Goal: Task Accomplishment & Management: Manage account settings

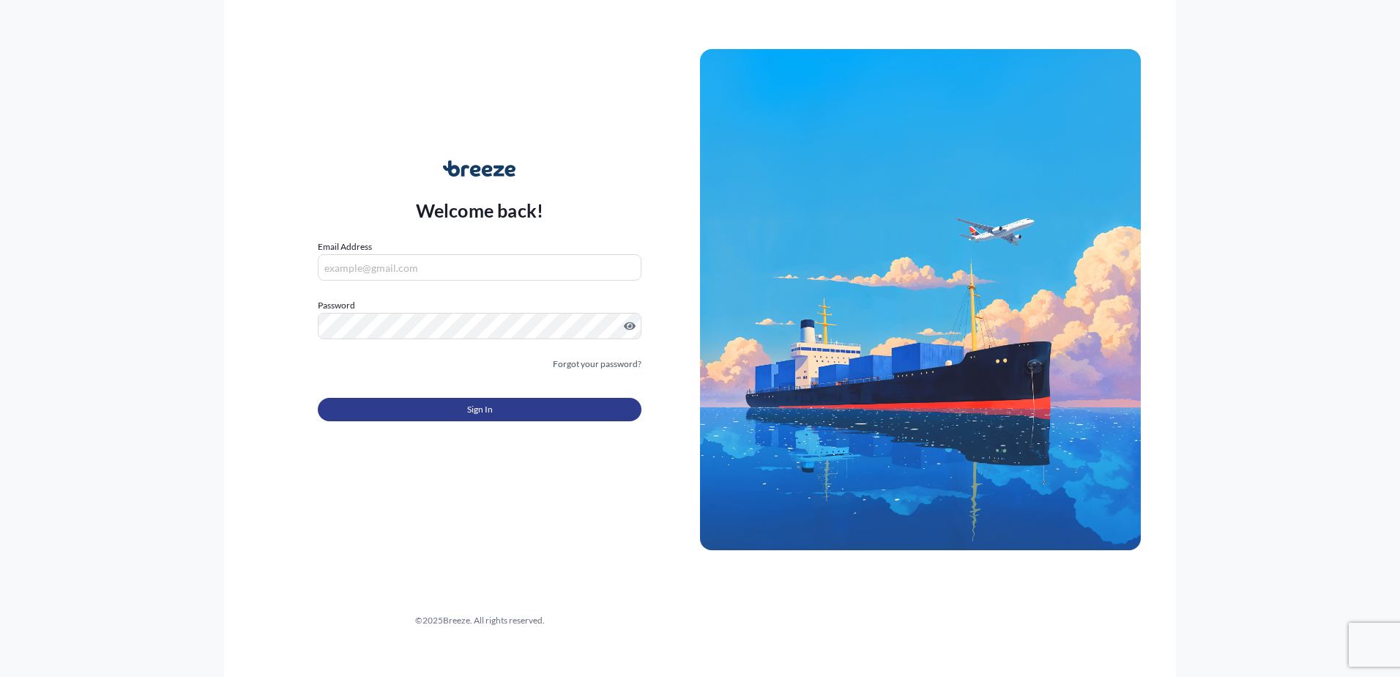
type input "[PERSON_NAME][EMAIL_ADDRESS][DOMAIN_NAME]"
click at [506, 406] on button "Sign In" at bounding box center [480, 409] width 324 height 23
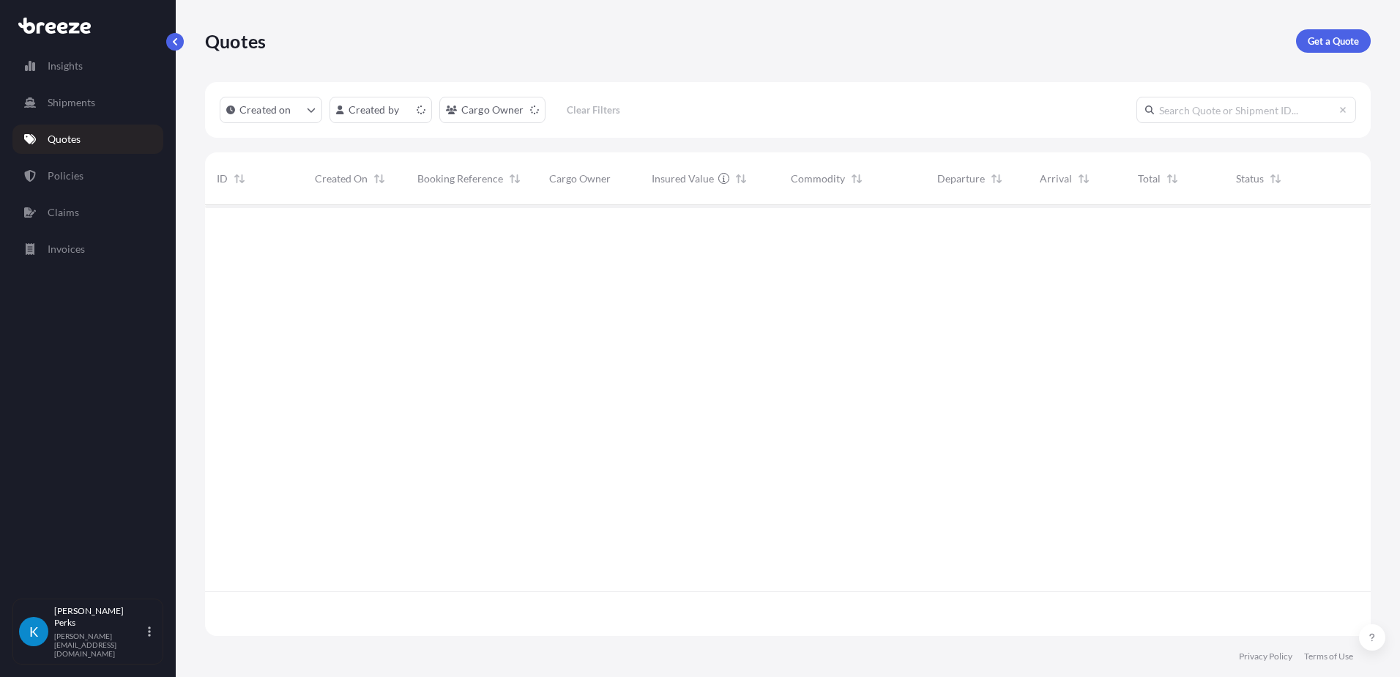
scroll to position [428, 1155]
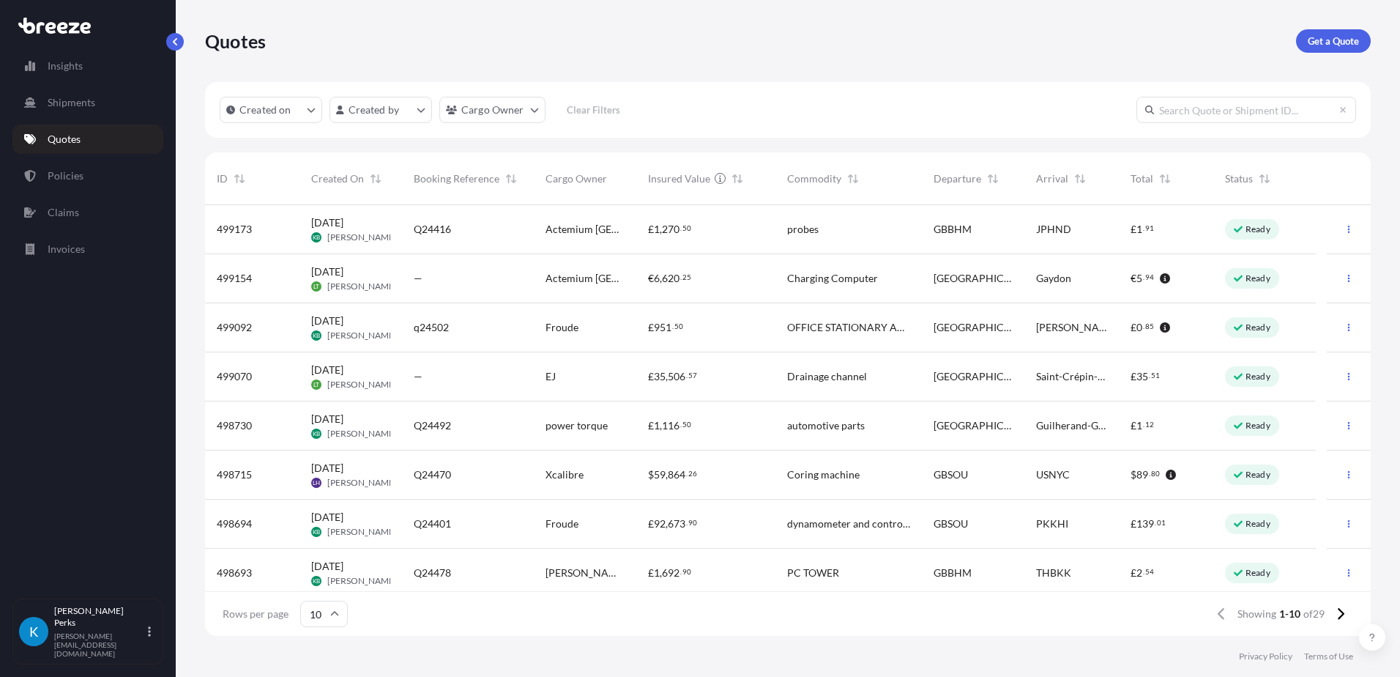
click at [472, 287] on div "—" at bounding box center [468, 278] width 132 height 49
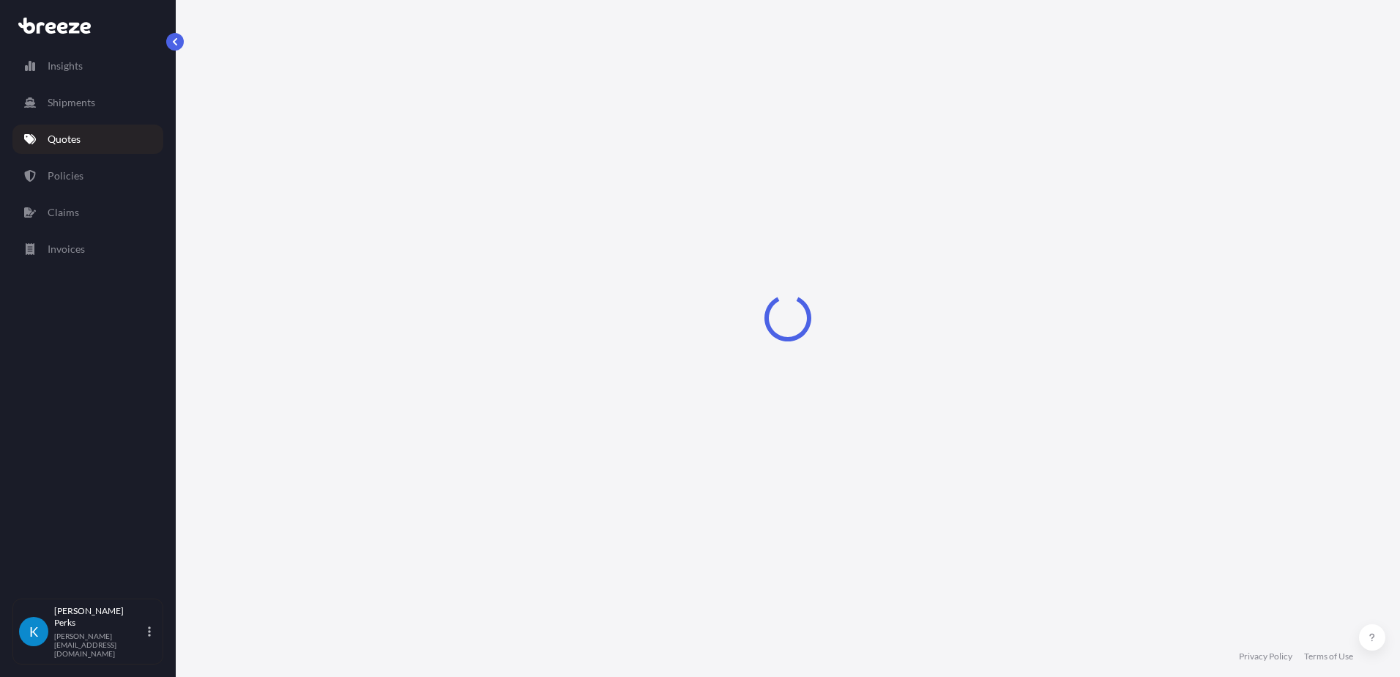
select select "Road"
select select "1"
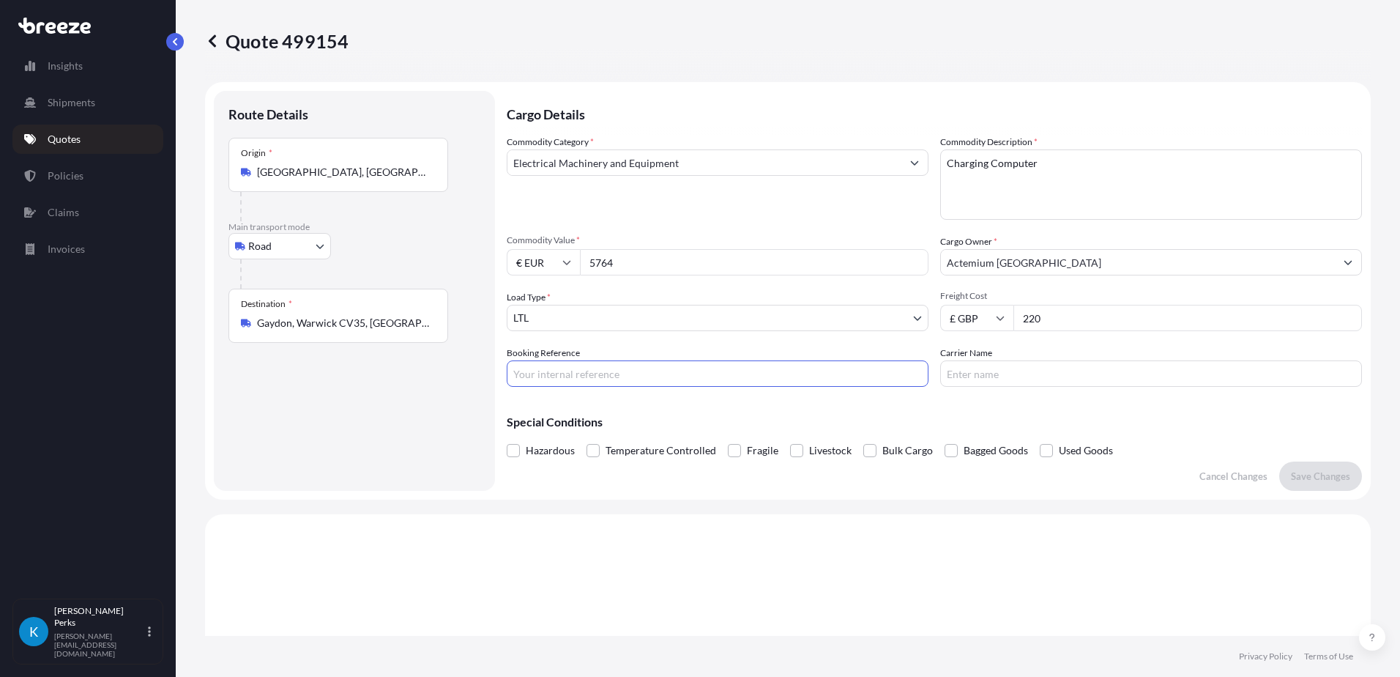
click at [602, 375] on input "Booking Reference" at bounding box center [718, 373] width 422 height 26
type input "J44979"
click at [972, 375] on input "Carrier Name" at bounding box center [1151, 373] width 422 height 26
type input "TMC"
click at [1320, 484] on button "Save Changes" at bounding box center [1320, 475] width 83 height 29
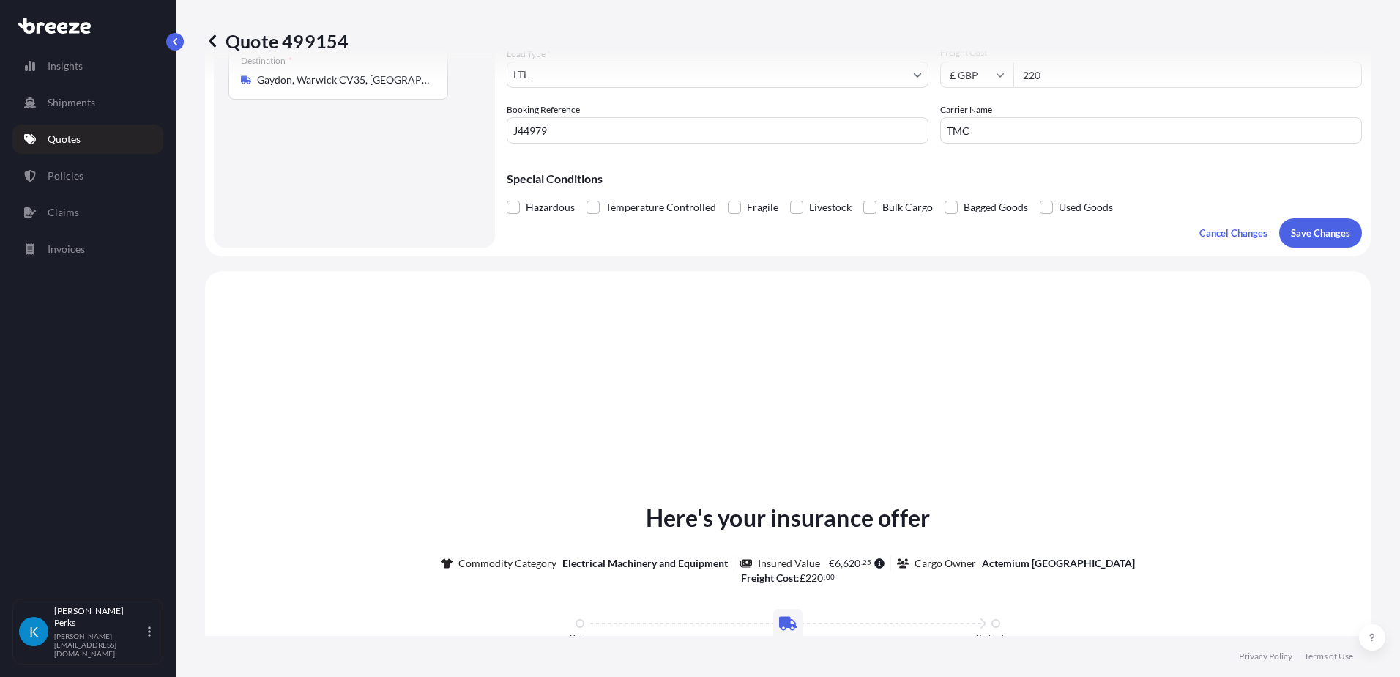
scroll to position [441, 0]
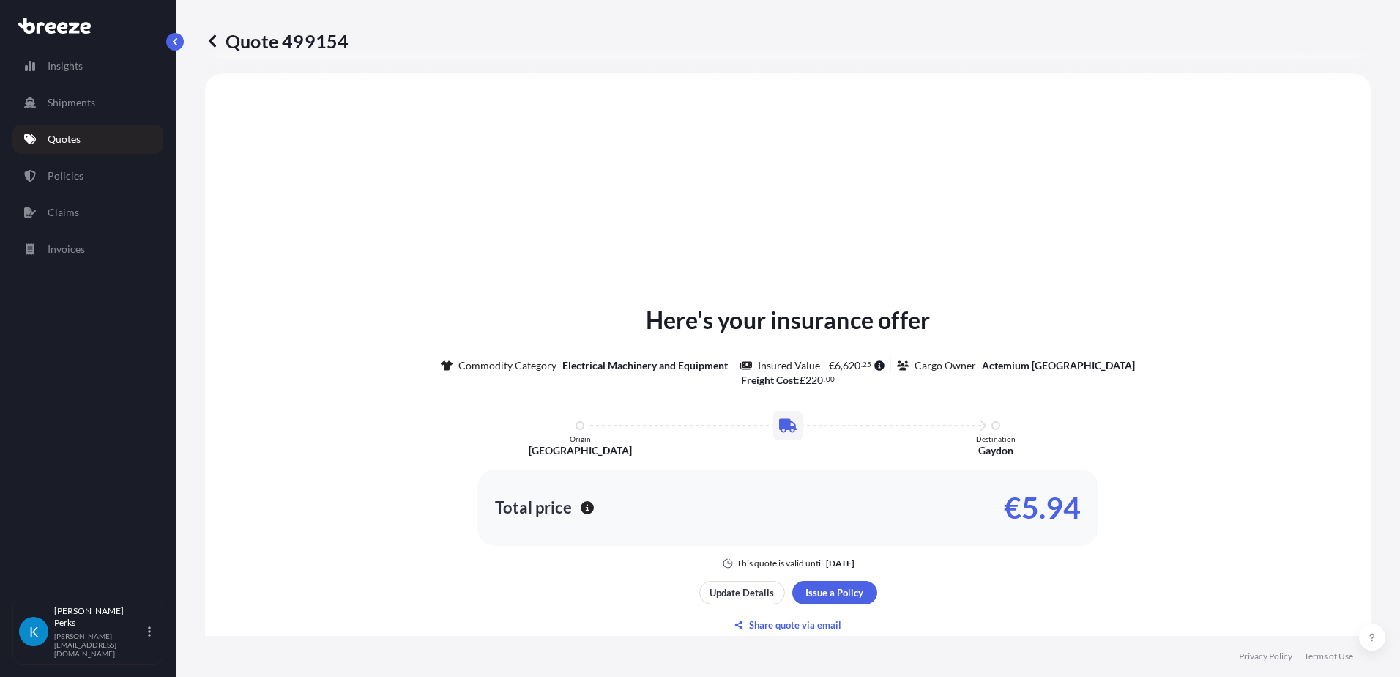
select select "Road"
select select "1"
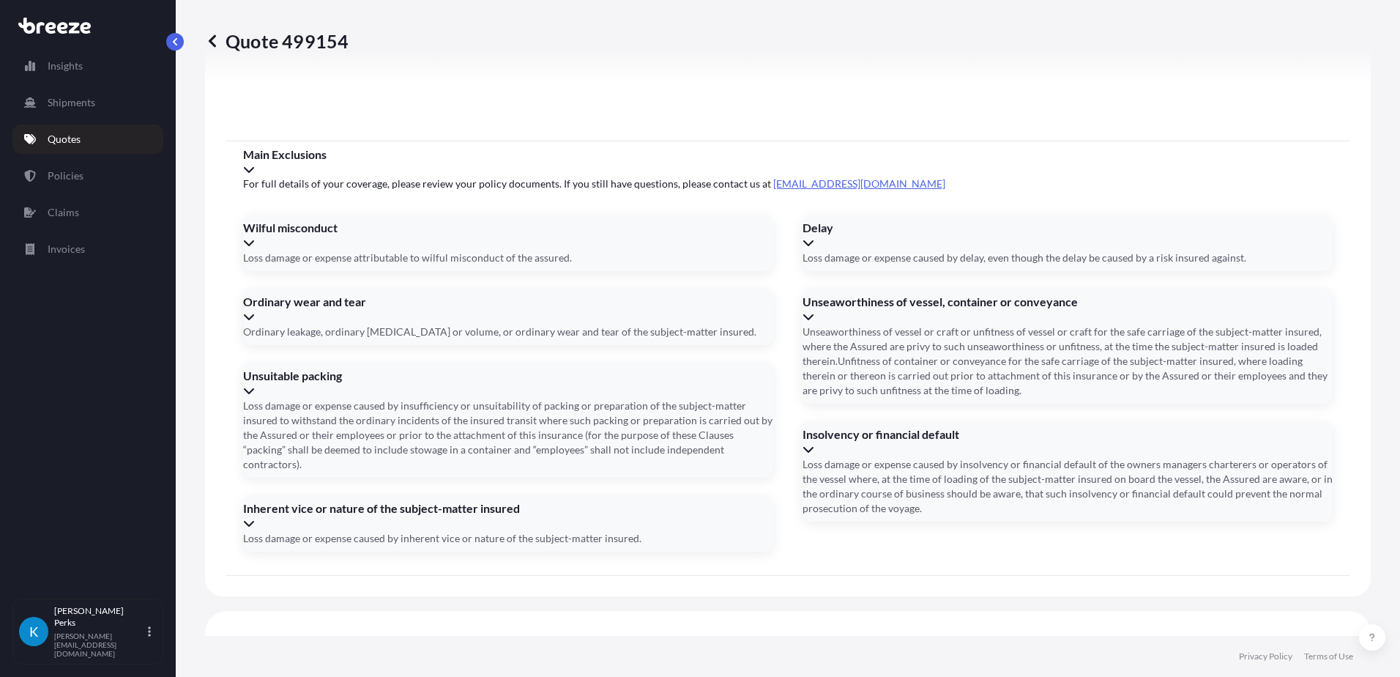
scroll to position [1648, 0]
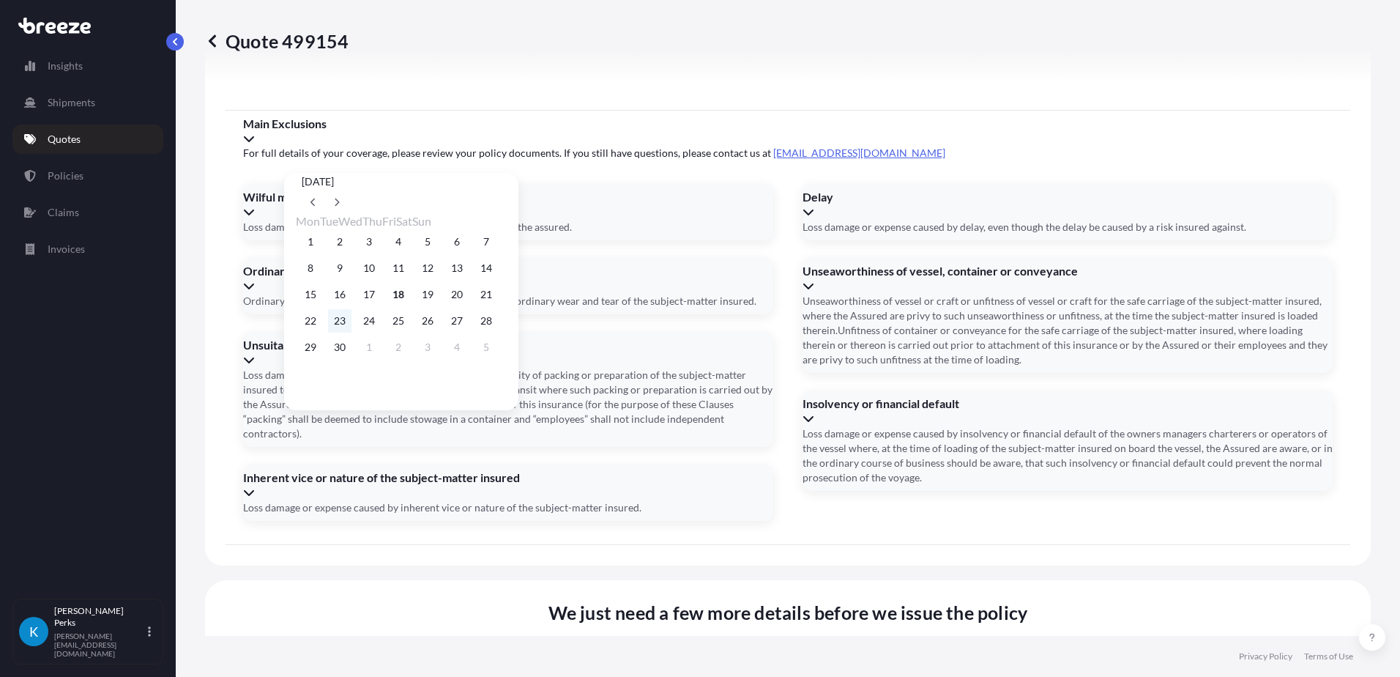
click at [351, 330] on button "23" at bounding box center [339, 320] width 23 height 23
type input "[DATE]"
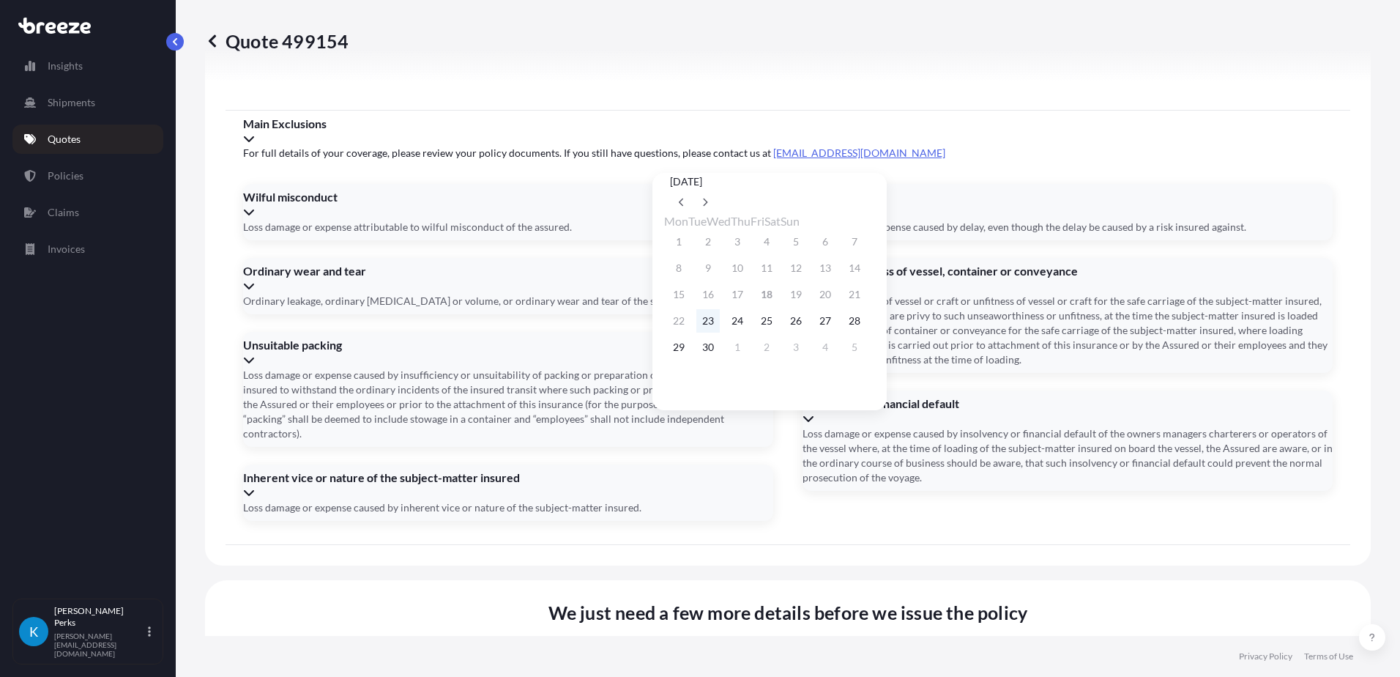
click at [707, 328] on button "23" at bounding box center [707, 320] width 23 height 23
type input "[DATE]"
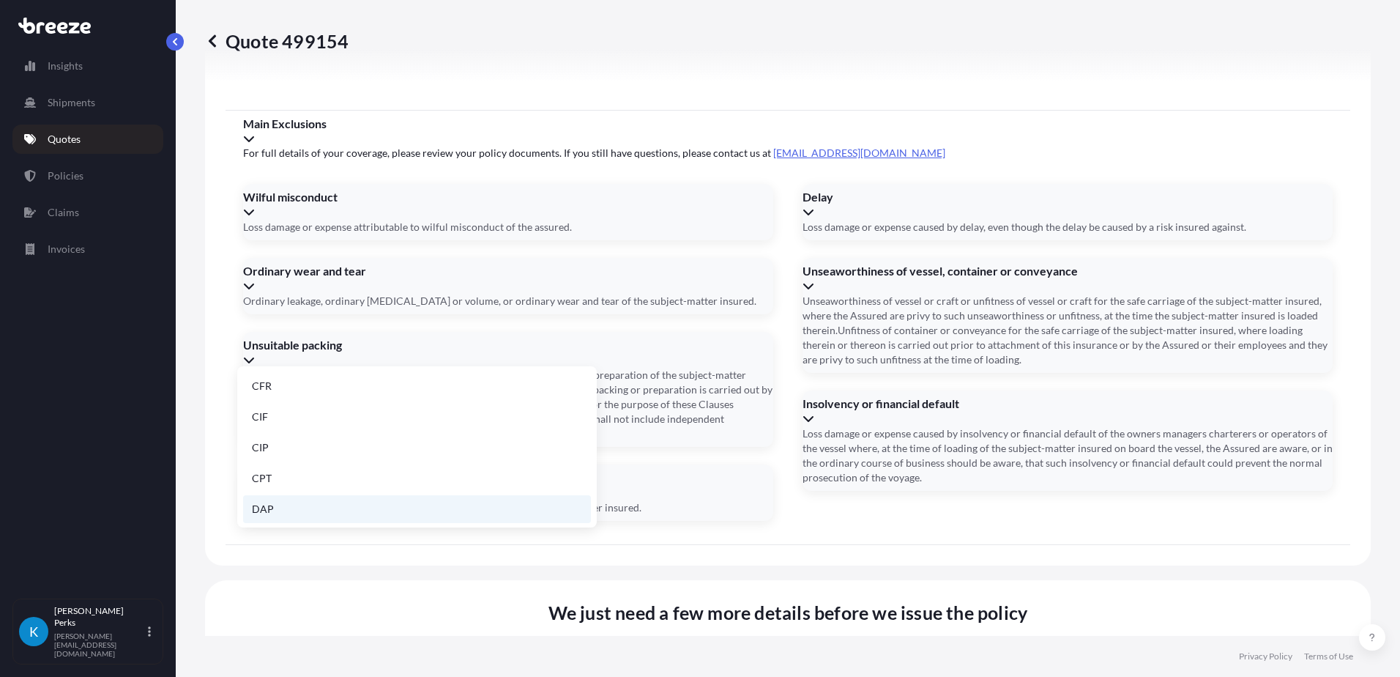
click at [345, 500] on li "DAP" at bounding box center [417, 509] width 348 height 28
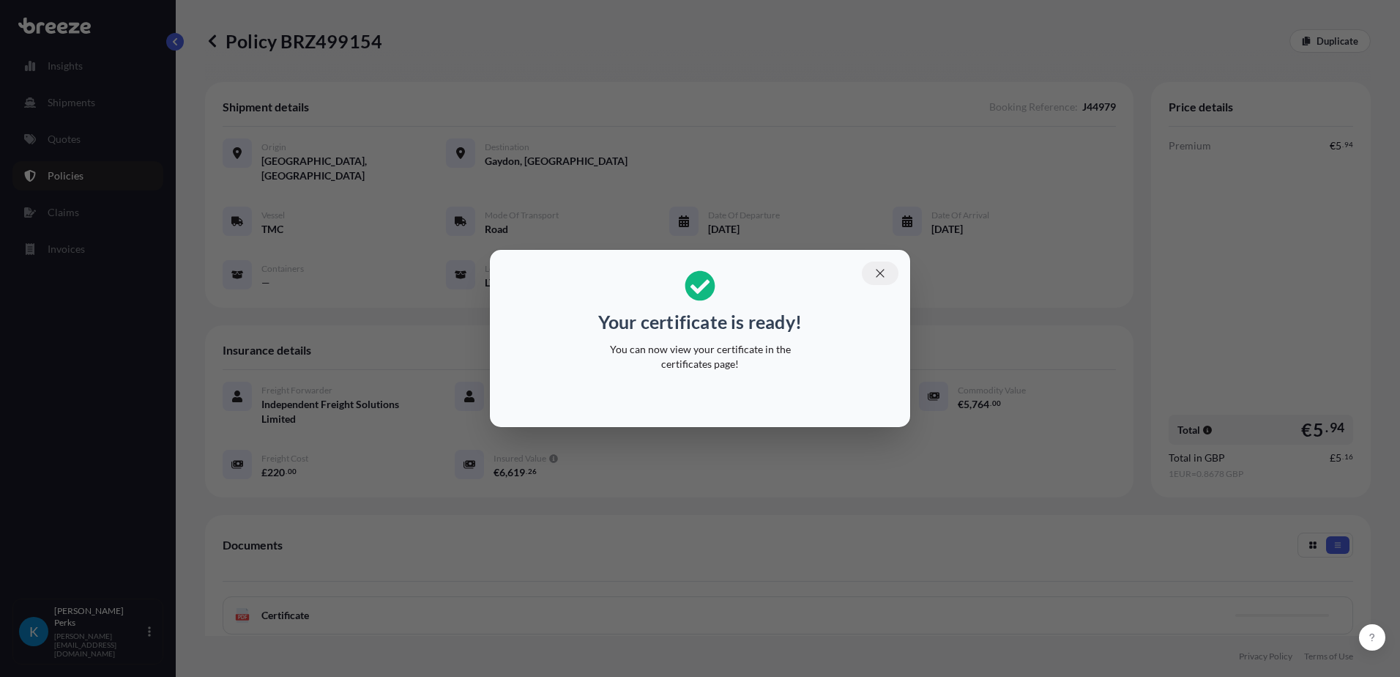
click at [874, 270] on icon "button" at bounding box center [880, 273] width 13 height 13
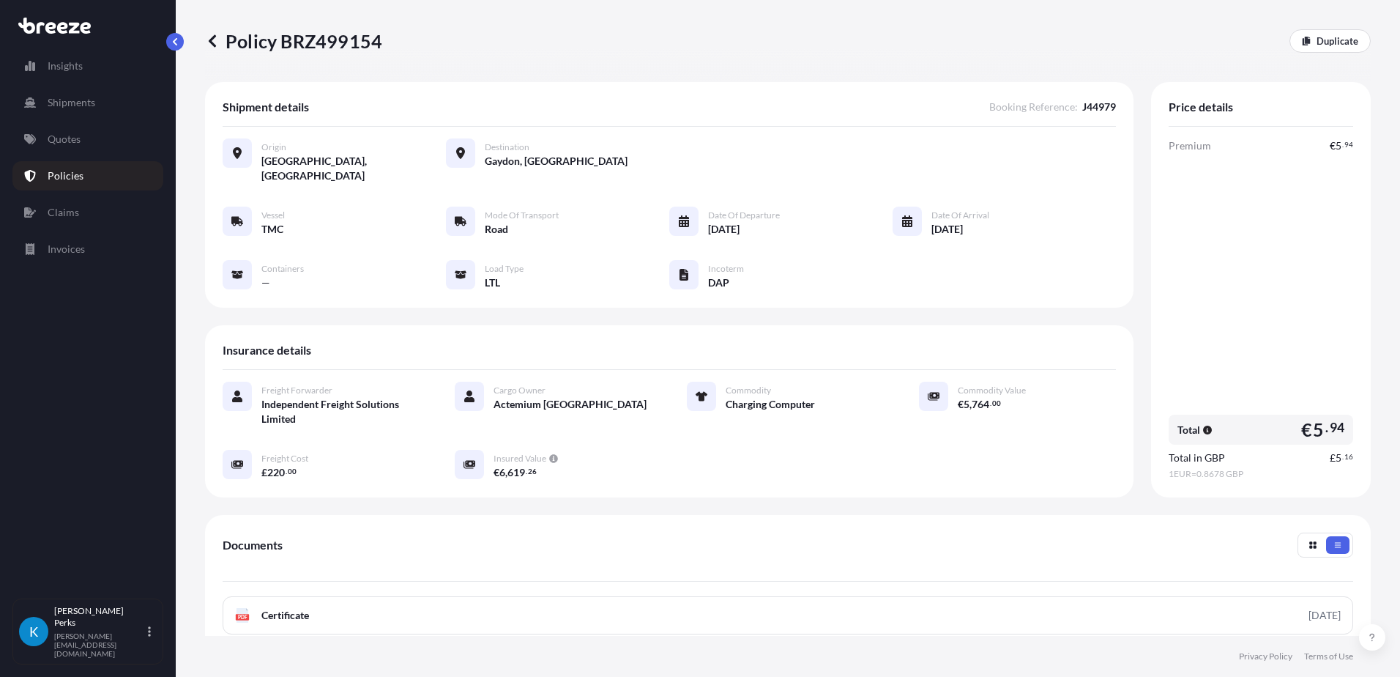
scroll to position [204, 0]
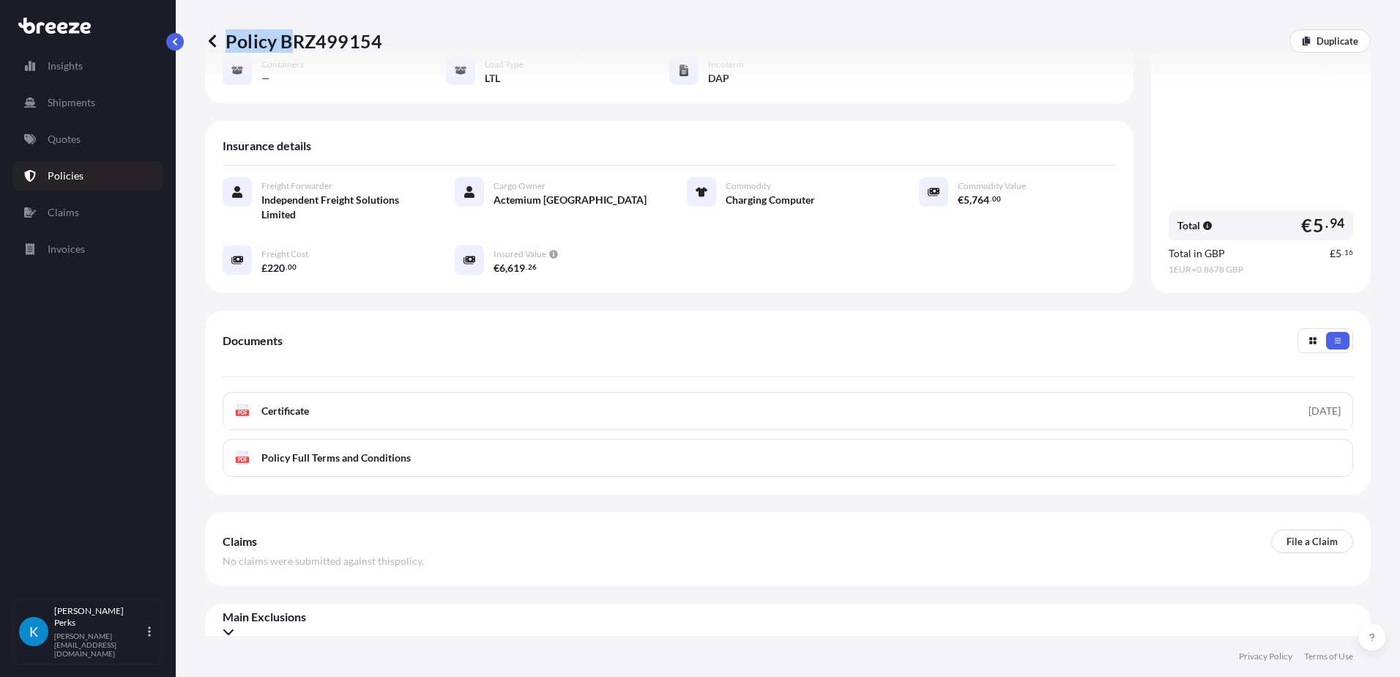
drag, startPoint x: 382, startPoint y: 40, endPoint x: 297, endPoint y: 44, distance: 85.0
click at [297, 44] on div "Policy BRZ499154 Duplicate" at bounding box center [788, 40] width 1166 height 23
drag, startPoint x: 297, startPoint y: 44, endPoint x: 401, endPoint y: 34, distance: 103.7
click at [401, 34] on div "Policy BRZ499154 Duplicate" at bounding box center [788, 40] width 1166 height 23
drag, startPoint x: 390, startPoint y: 37, endPoint x: 314, endPoint y: 45, distance: 76.7
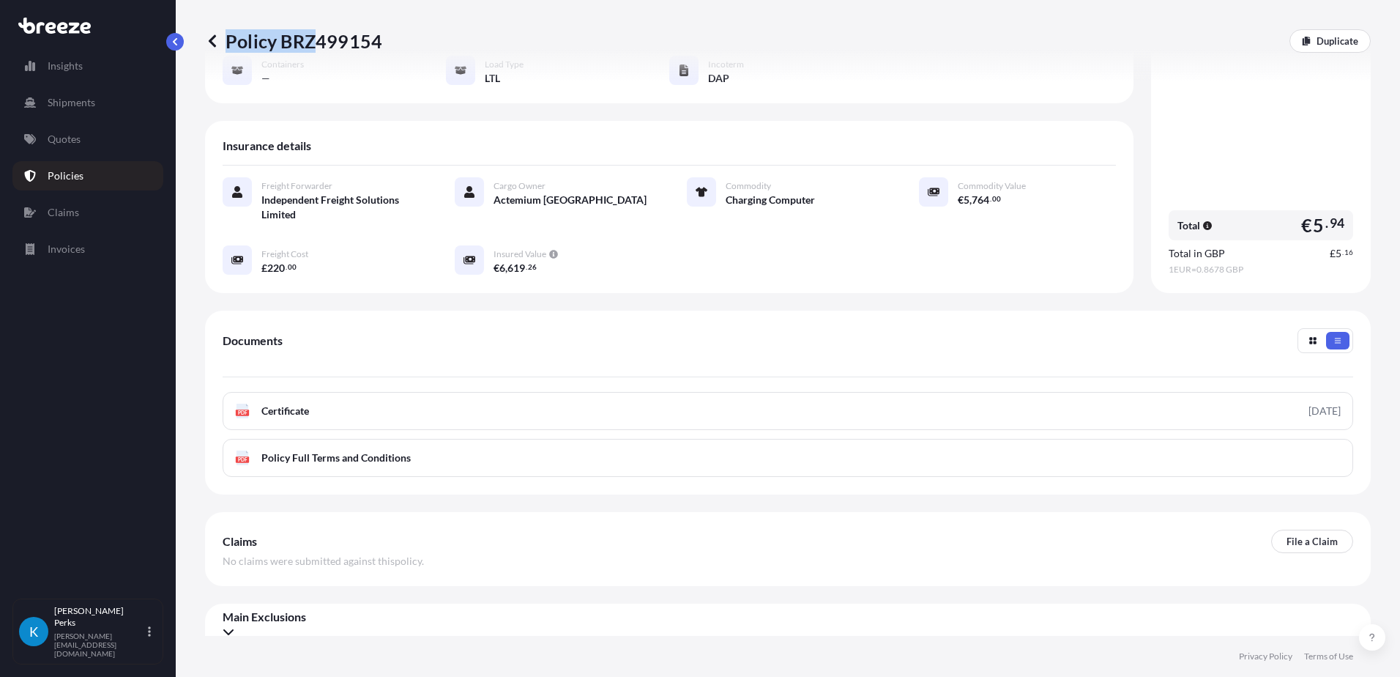
click at [314, 45] on div "Policy BRZ499154 Duplicate" at bounding box center [788, 40] width 1166 height 23
drag, startPoint x: 314, startPoint y: 45, endPoint x: 286, endPoint y: 15, distance: 42.0
click at [286, 15] on div "Policy BRZ499154 Duplicate" at bounding box center [788, 41] width 1166 height 82
drag, startPoint x: 281, startPoint y: 42, endPoint x: 376, endPoint y: 41, distance: 95.2
click at [376, 41] on p "Policy BRZ499154" at bounding box center [293, 40] width 177 height 23
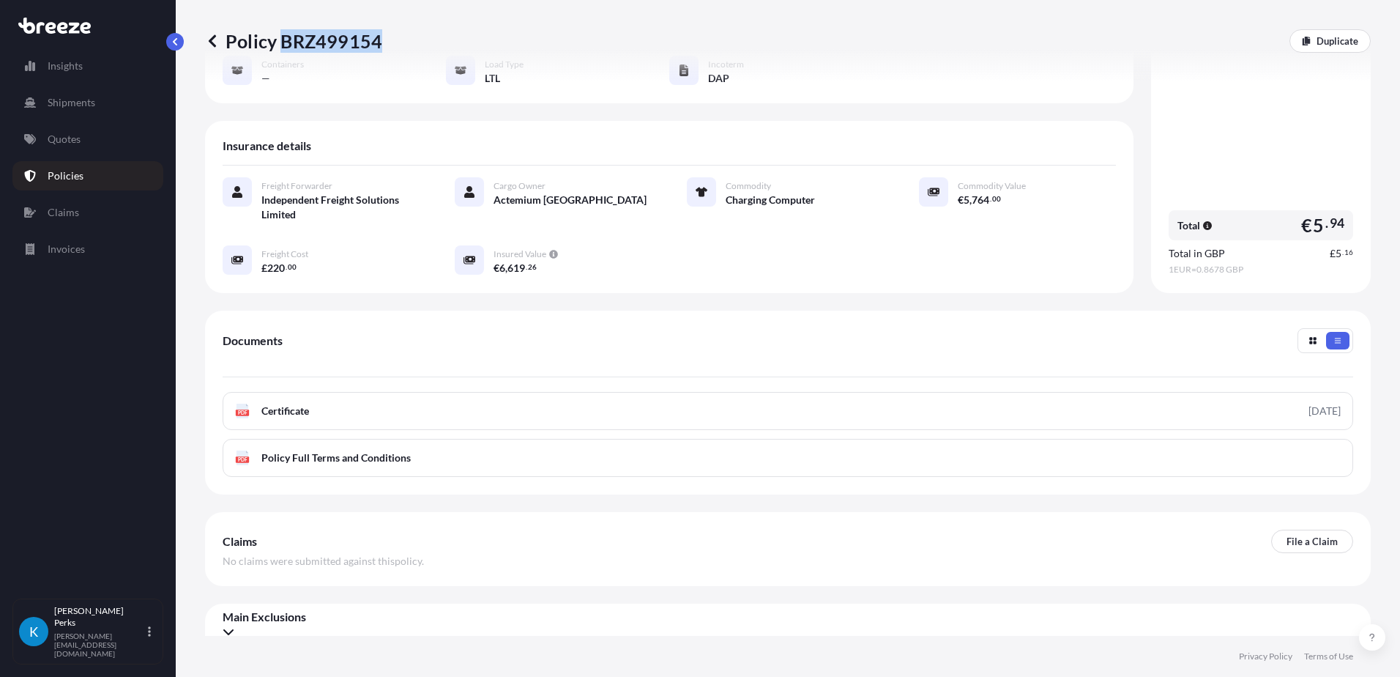
copy p "BRZ499154"
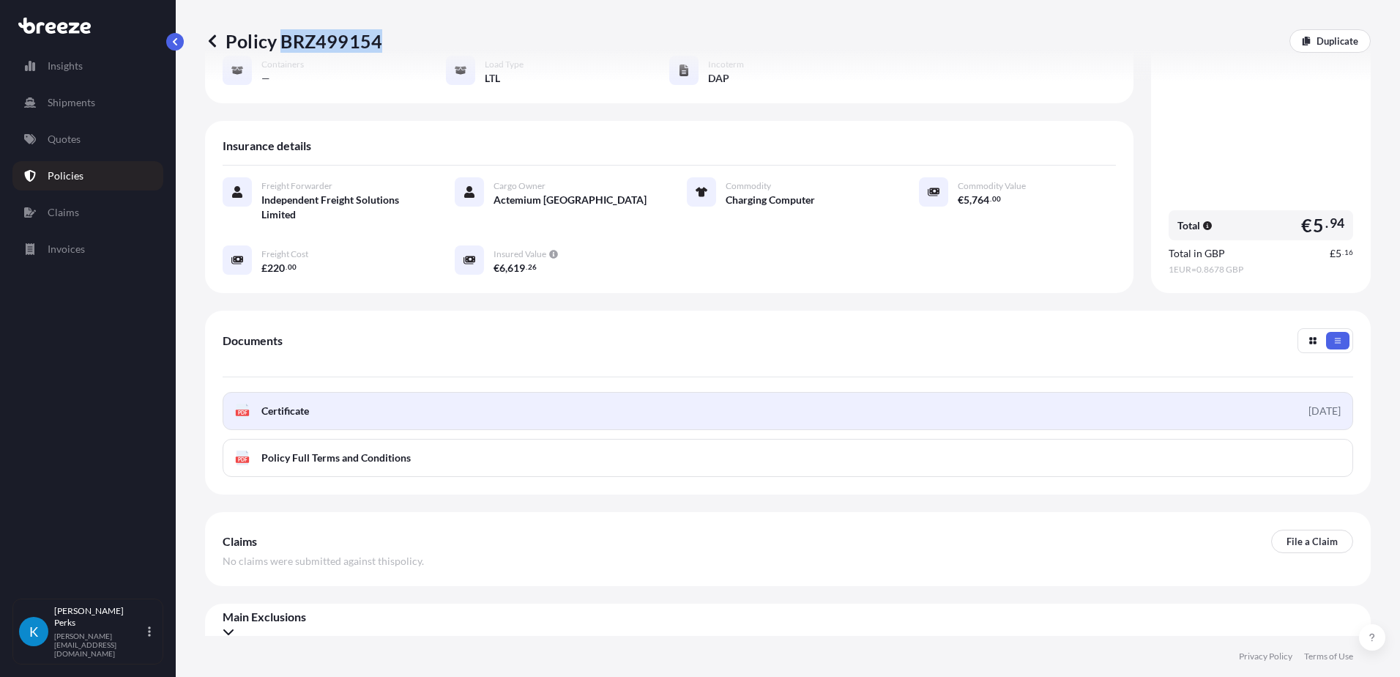
click at [985, 395] on link "PDF Certificate [DATE]" at bounding box center [788, 411] width 1131 height 38
